Goal: Navigation & Orientation: Find specific page/section

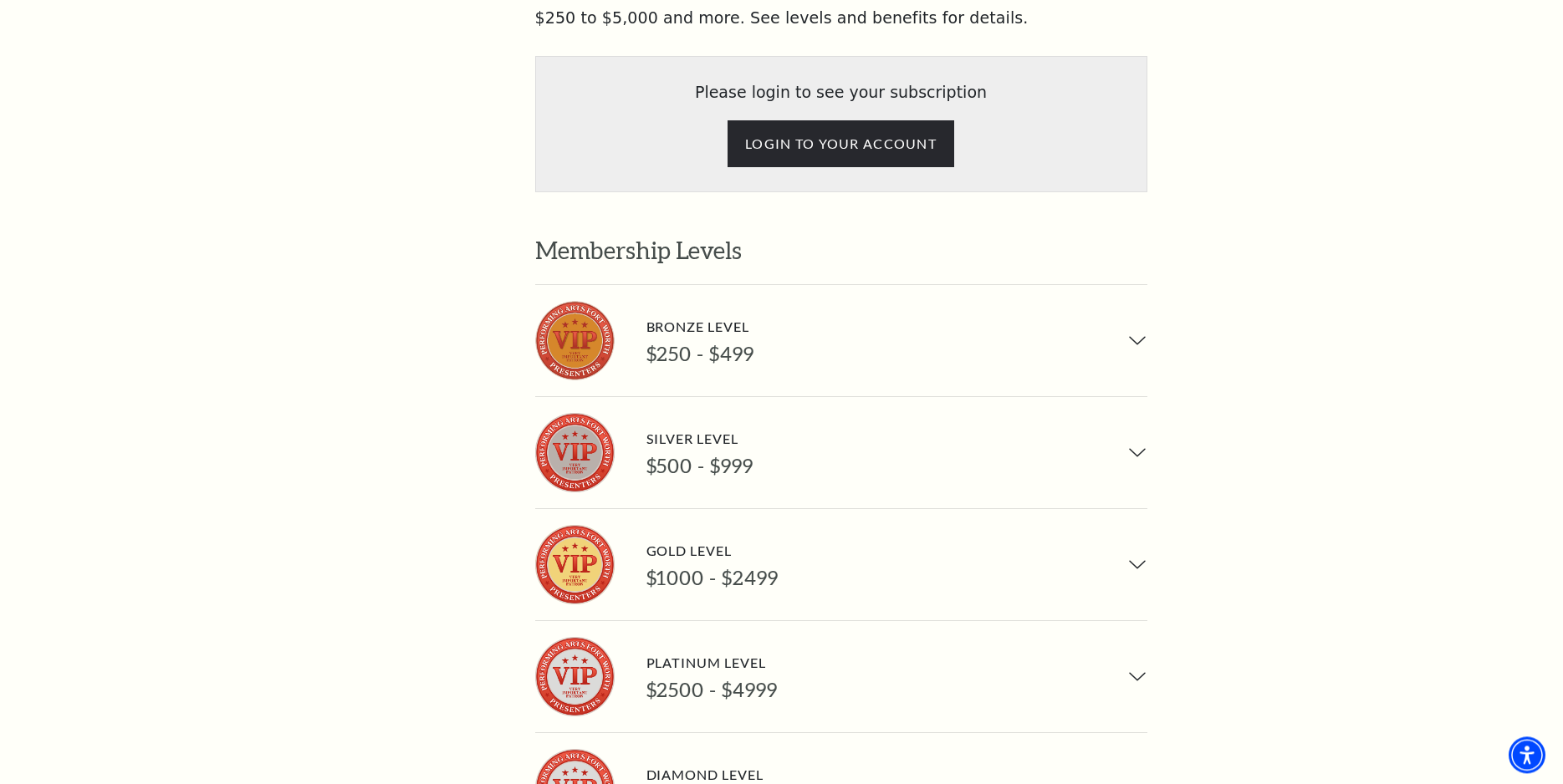
scroll to position [1194, 0]
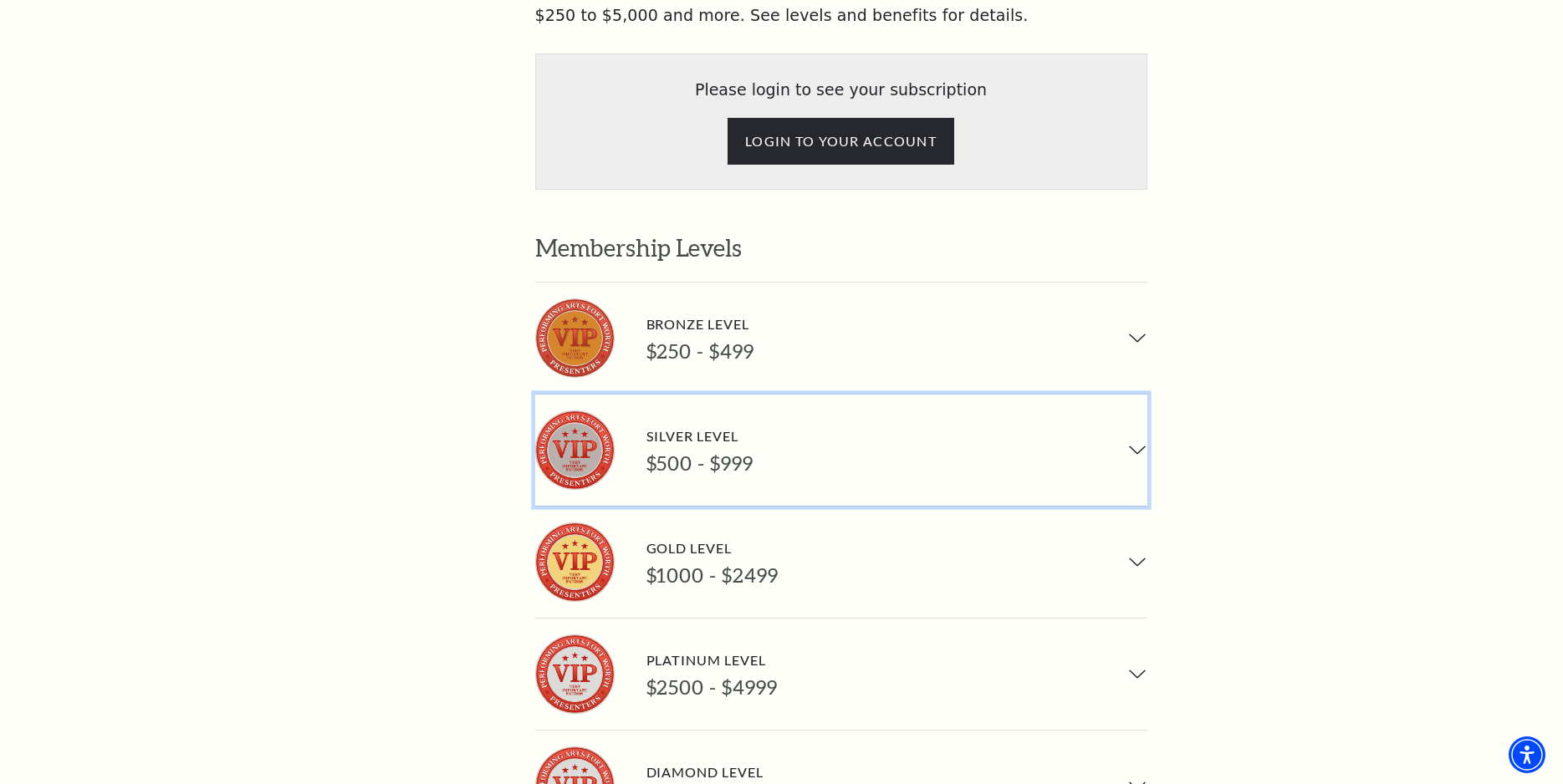
click at [1134, 395] on button "Silver Level $500 - $999" at bounding box center [841, 450] width 612 height 111
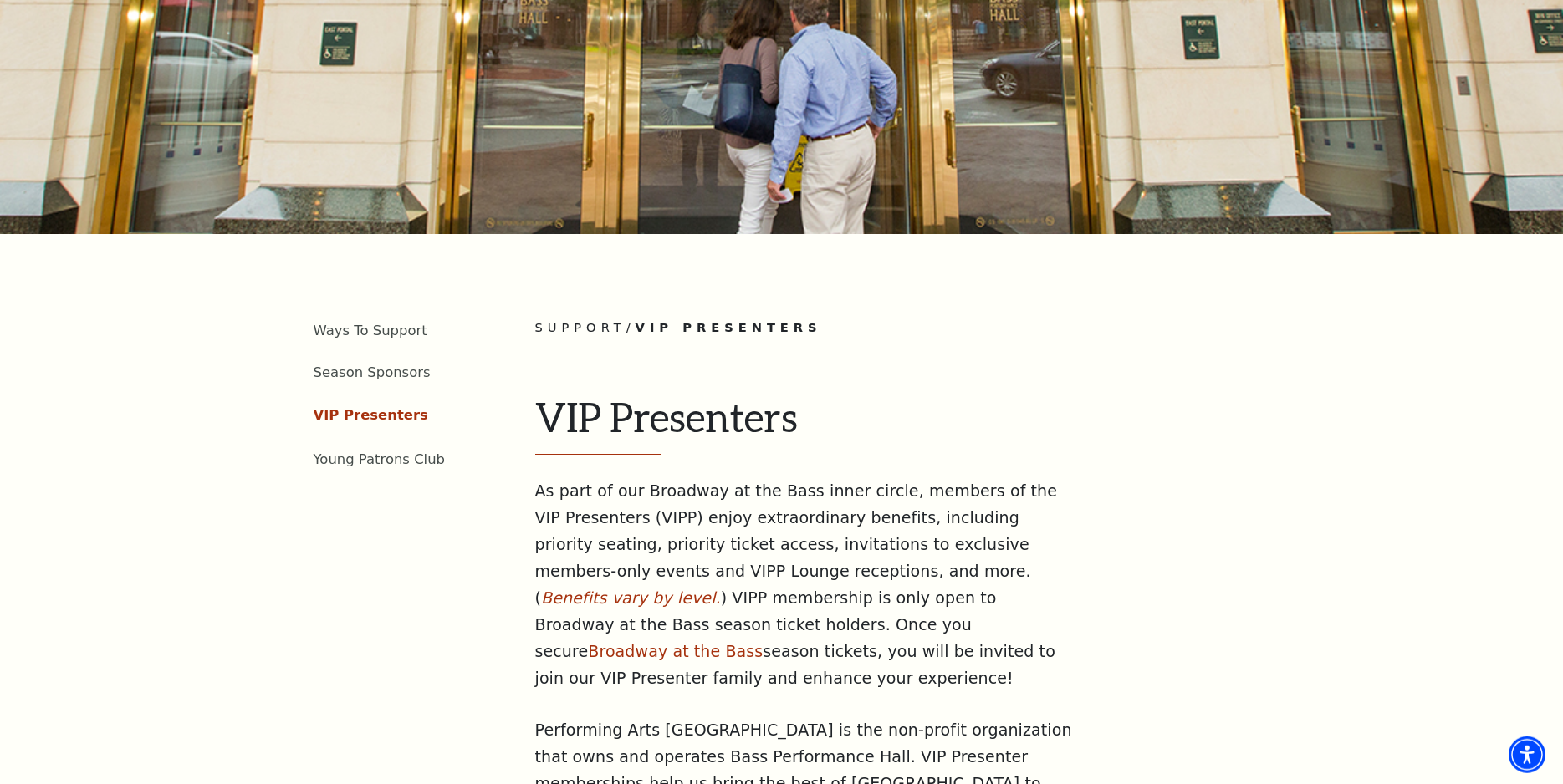
scroll to position [256, 0]
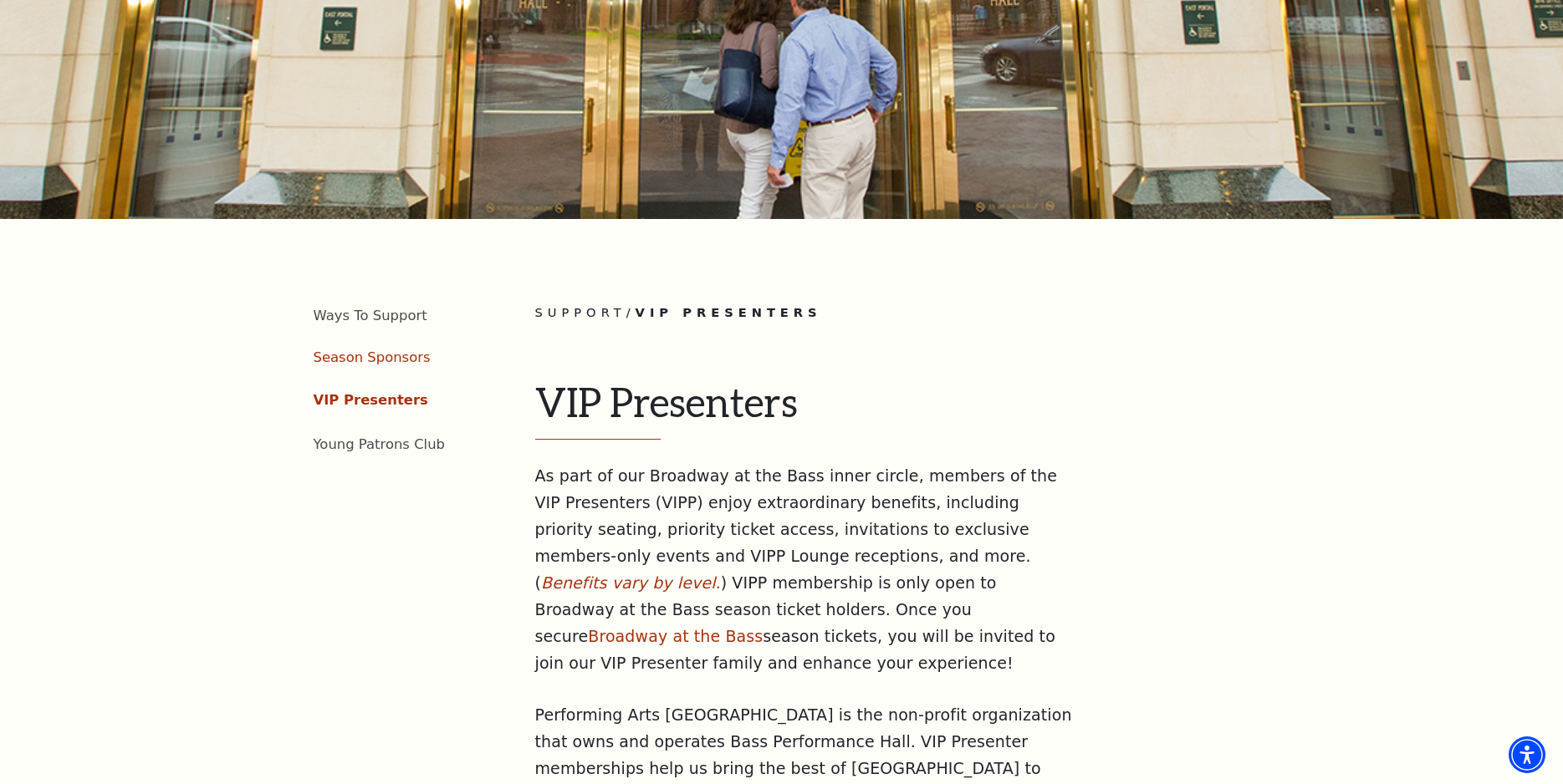
click at [373, 350] on link "Season Sponsors" at bounding box center [373, 357] width 117 height 16
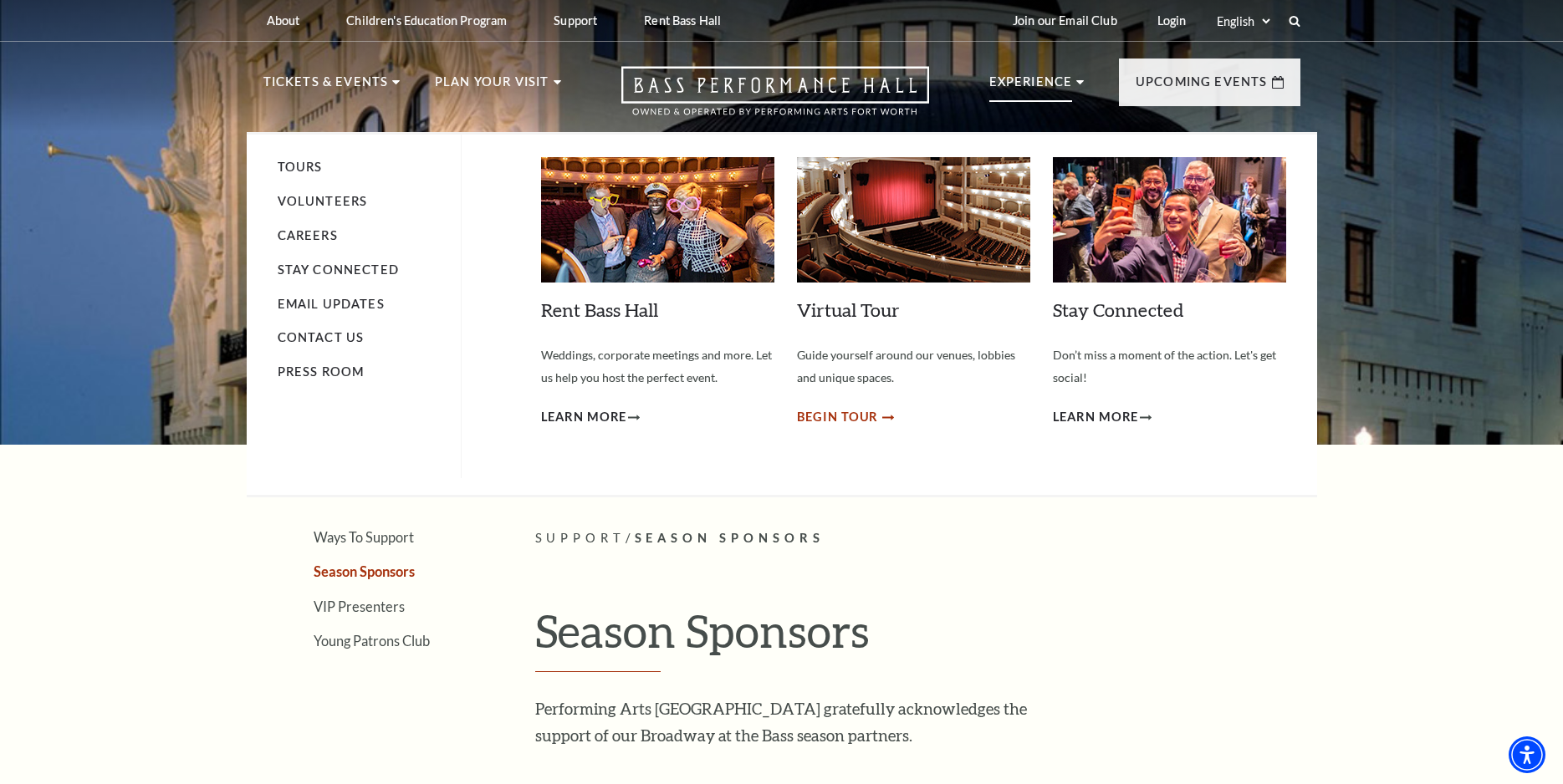
click at [851, 419] on span "Begin Tour" at bounding box center [838, 418] width 82 height 21
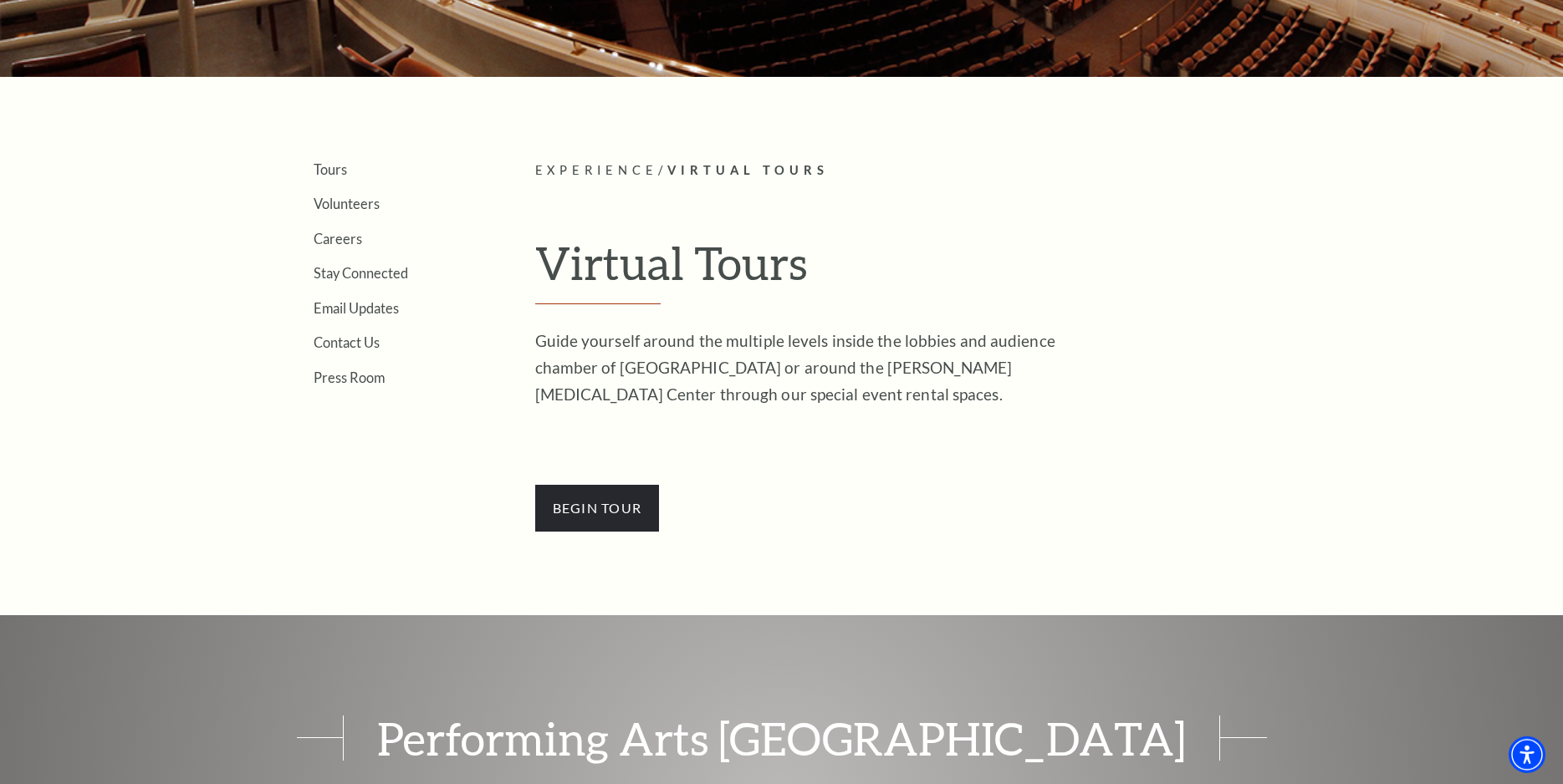
scroll to position [341, 0]
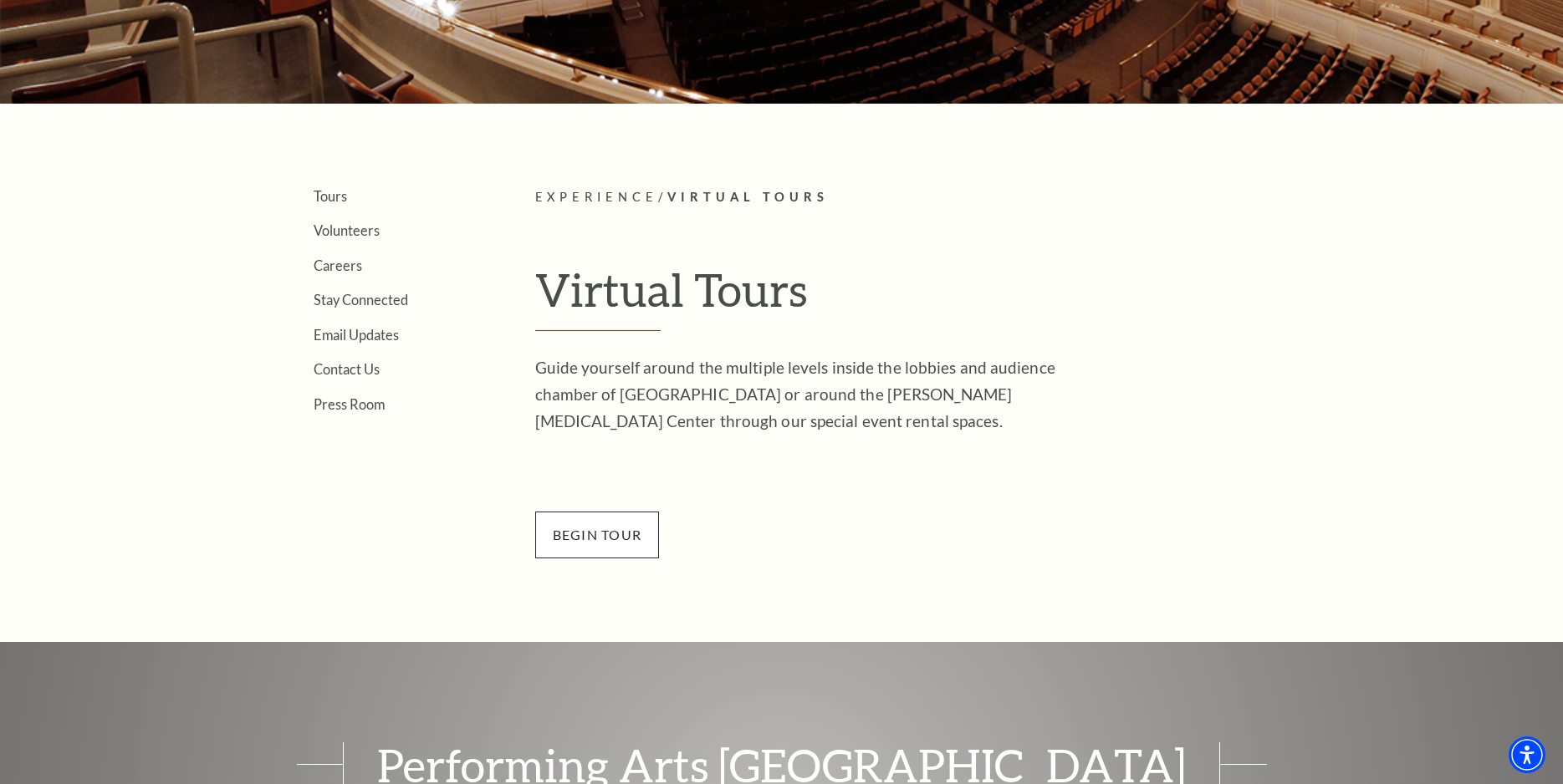
click at [598, 542] on span "BEGin Tour" at bounding box center [597, 535] width 125 height 47
